Goal: Task Accomplishment & Management: Manage account settings

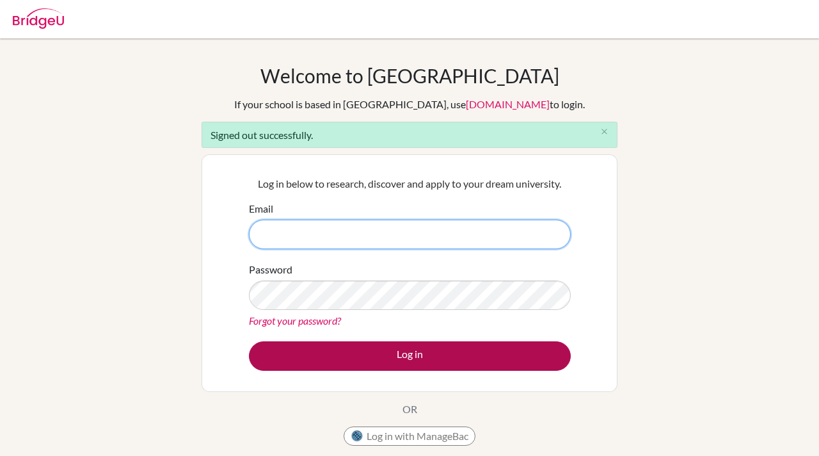
type input "[EMAIL_ADDRESS][DOMAIN_NAME]"
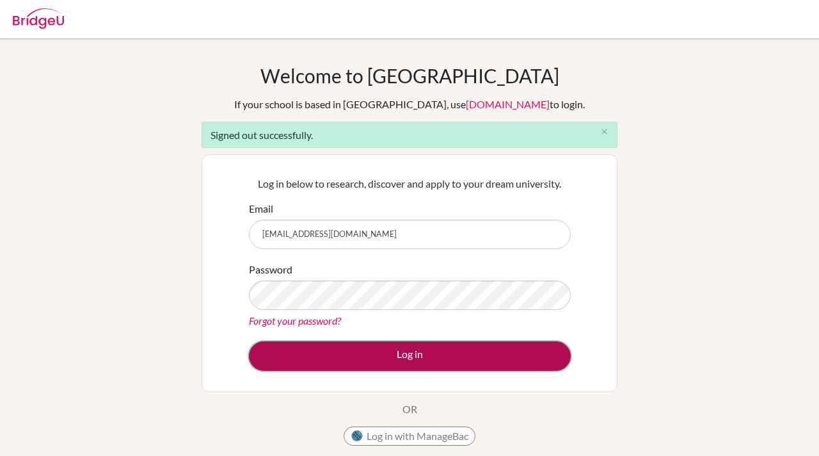
click at [417, 361] on button "Log in" at bounding box center [410, 355] width 322 height 29
click at [402, 351] on button "Log in" at bounding box center [410, 355] width 322 height 29
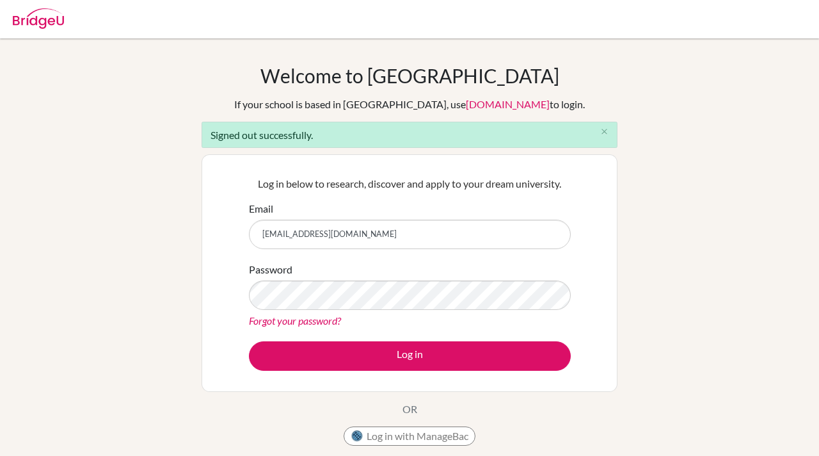
click at [673, 101] on div "Welcome to [GEOGRAPHIC_DATA] If your school is based in [GEOGRAPHIC_DATA], use …" at bounding box center [409, 289] width 819 height 451
type input "[EMAIL_ADDRESS][DOMAIN_NAME]"
click at [702, 280] on div "Welcome to [GEOGRAPHIC_DATA] If your school is based in [GEOGRAPHIC_DATA], use …" at bounding box center [409, 289] width 819 height 451
